Goal: Complete application form

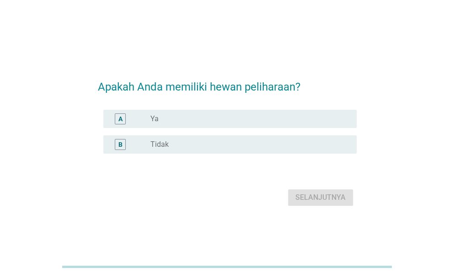
drag, startPoint x: 120, startPoint y: 115, endPoint x: 134, endPoint y: 123, distance: 17.0
click at [120, 115] on div "A" at bounding box center [120, 119] width 4 height 10
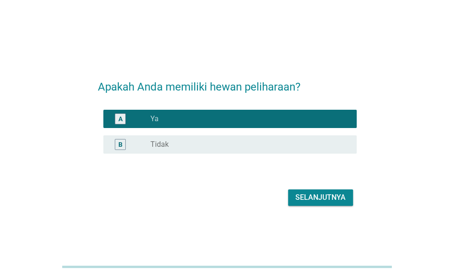
click at [340, 197] on div "Selanjutnya" at bounding box center [320, 197] width 50 height 11
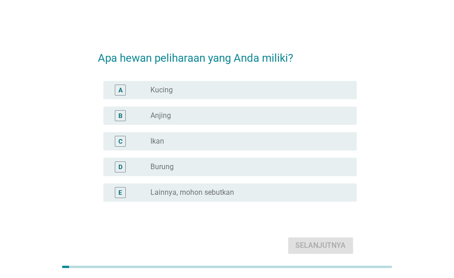
drag, startPoint x: 119, startPoint y: 92, endPoint x: 122, endPoint y: 100, distance: 8.4
click at [118, 92] on div "A" at bounding box center [120, 90] width 4 height 10
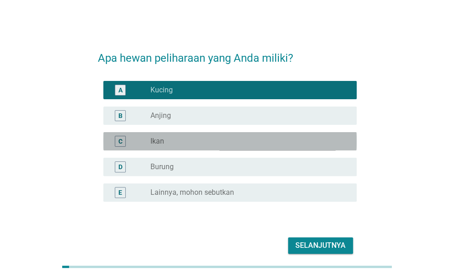
click at [119, 139] on div "C" at bounding box center [120, 141] width 4 height 10
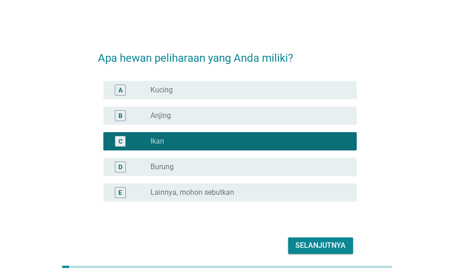
click at [119, 88] on div "A" at bounding box center [120, 90] width 4 height 10
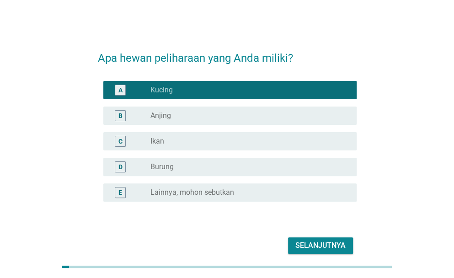
click at [308, 242] on div "Selanjutnya" at bounding box center [320, 245] width 50 height 11
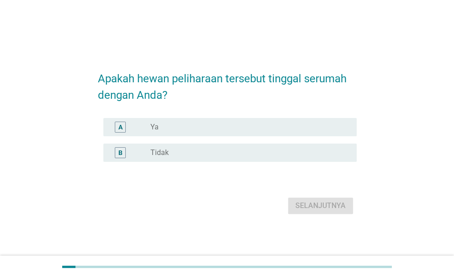
click at [119, 127] on div "A" at bounding box center [120, 128] width 4 height 10
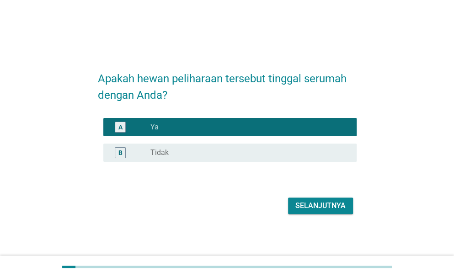
click at [306, 206] on div "Selanjutnya" at bounding box center [320, 205] width 50 height 11
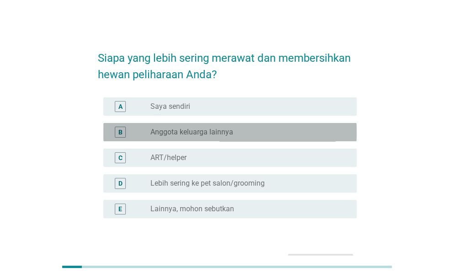
click at [188, 132] on label "Anggota keluarga lainnya" at bounding box center [191, 132] width 83 height 9
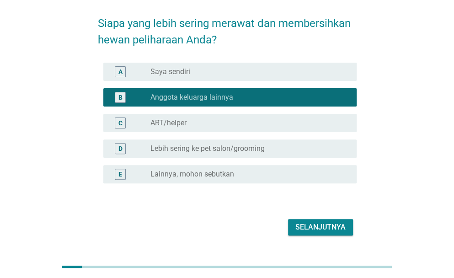
scroll to position [46, 0]
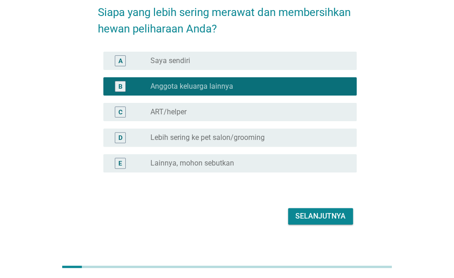
click at [324, 217] on div "Selanjutnya" at bounding box center [320, 216] width 50 height 11
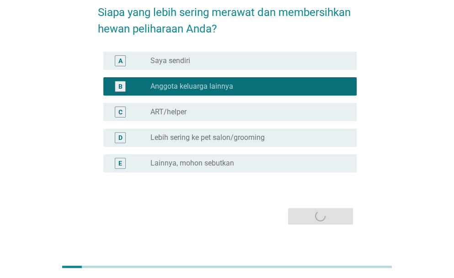
scroll to position [0, 0]
